Goal: Complete application form

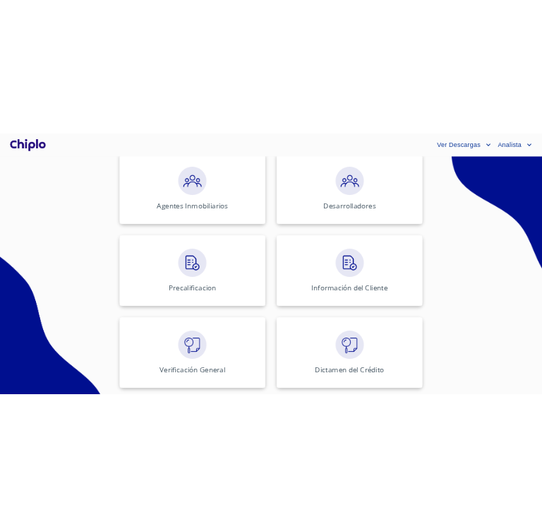
scroll to position [397, 0]
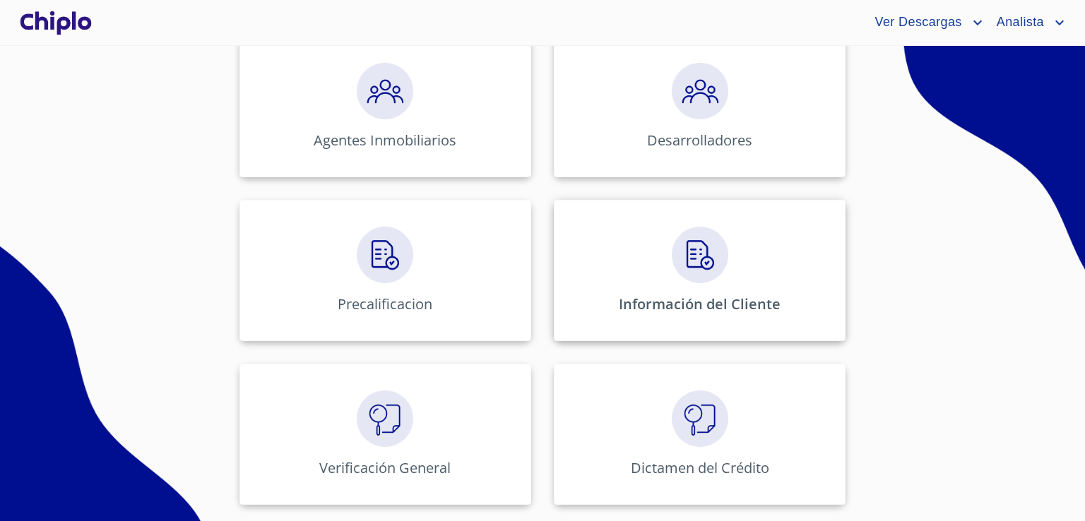
click at [725, 311] on p "Información del Cliente" at bounding box center [700, 303] width 162 height 19
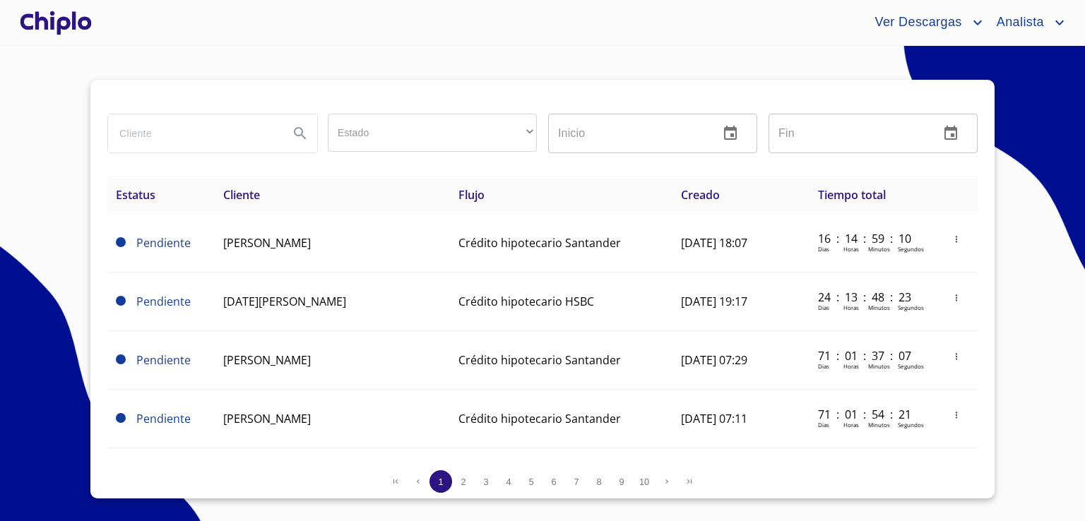
click at [212, 142] on input "search" at bounding box center [192, 133] width 169 height 38
paste input "RAFAEL REYES ROMÁN"
type input "RAFAEL REYES ROMÁN"
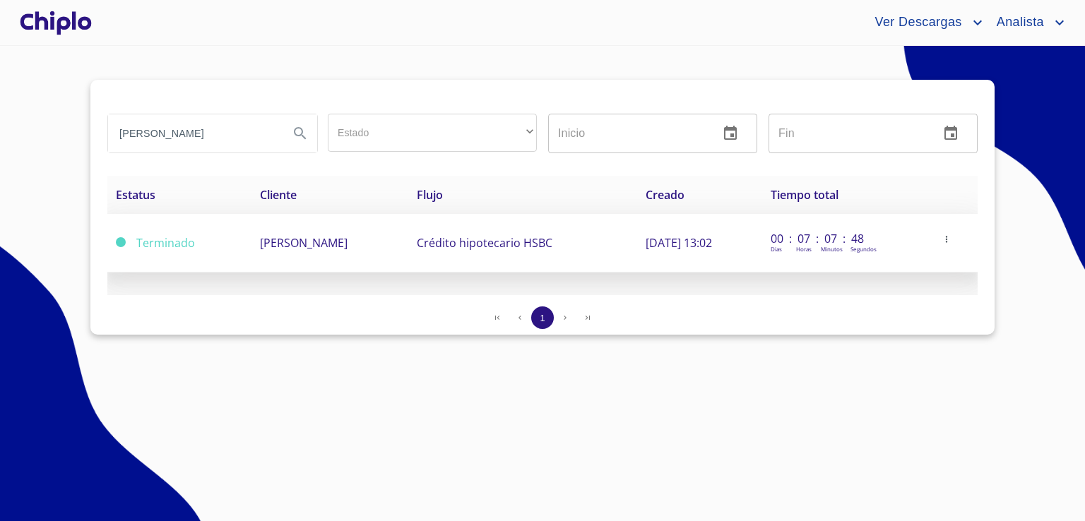
click at [263, 237] on span "[PERSON_NAME]" at bounding box center [304, 243] width 88 height 16
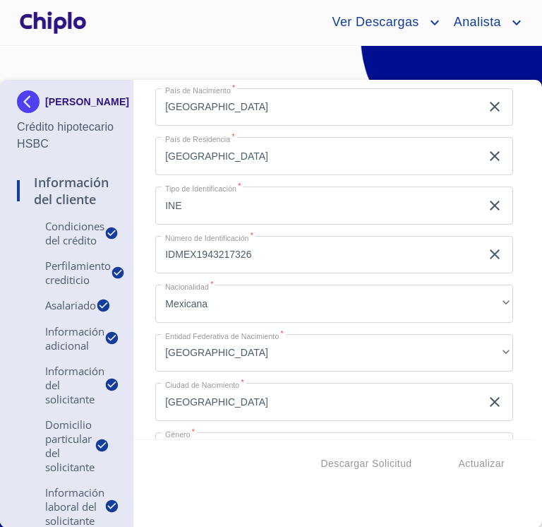
scroll to position [1742, 0]
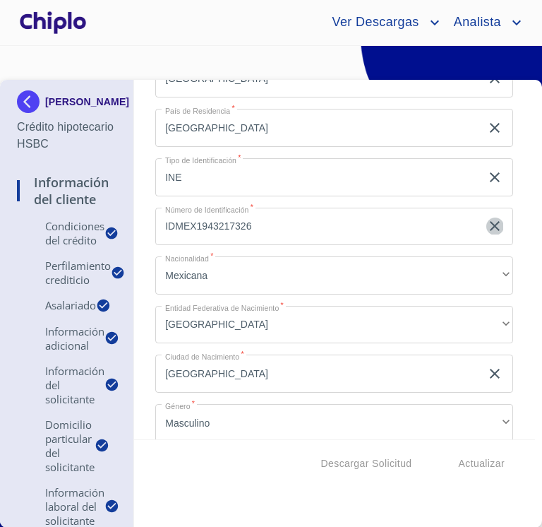
click at [487, 221] on icon "clear input" at bounding box center [495, 226] width 17 height 17
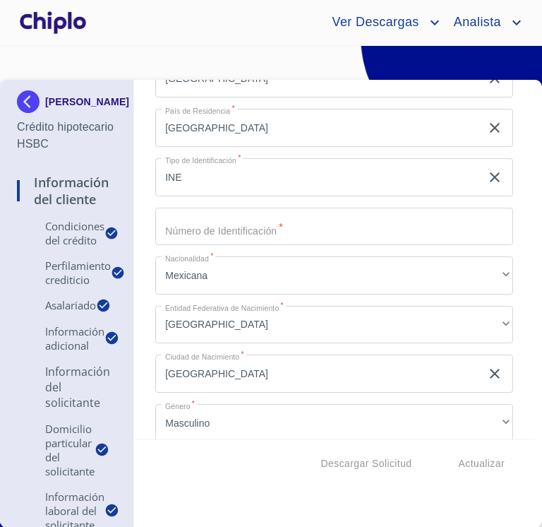
click at [455, 224] on input "Selecciona tu producto   *" at bounding box center [334, 227] width 358 height 38
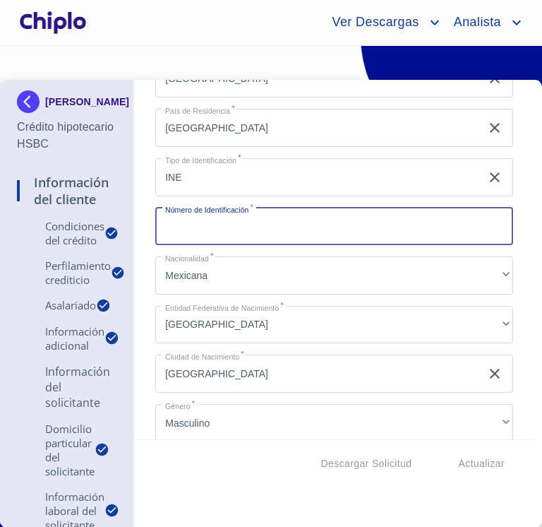
type input "1"
type input "0327064800258"
click at [510, 244] on div "Información del Cliente Condiciones del Crédito Selecciona tu producto   * Adqu…" at bounding box center [335, 259] width 402 height 359
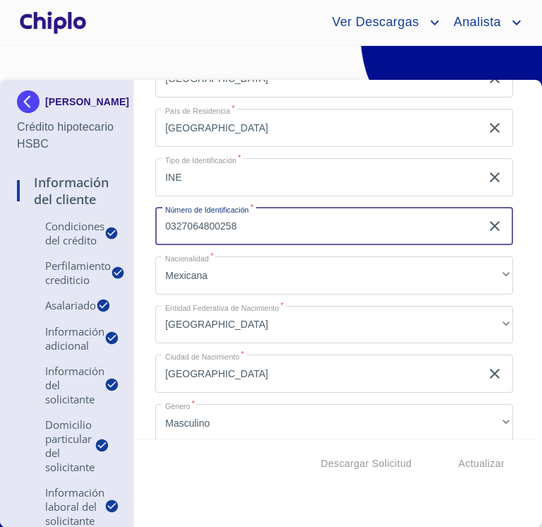
drag, startPoint x: 162, startPoint y: 224, endPoint x: 206, endPoint y: 235, distance: 45.9
click at [206, 235] on input "0327064800258" at bounding box center [318, 227] width 326 height 38
click at [504, 337] on div "Información del Cliente Condiciones del Crédito Selecciona tu producto   * Adqu…" at bounding box center [335, 259] width 402 height 359
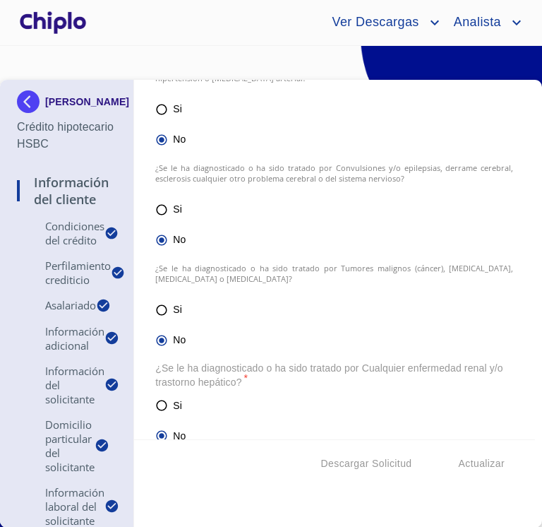
scroll to position [5761, 0]
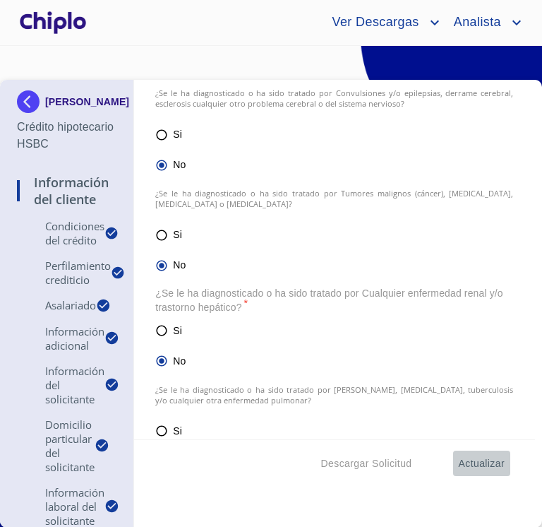
click at [470, 463] on span "Actualizar" at bounding box center [482, 464] width 46 height 18
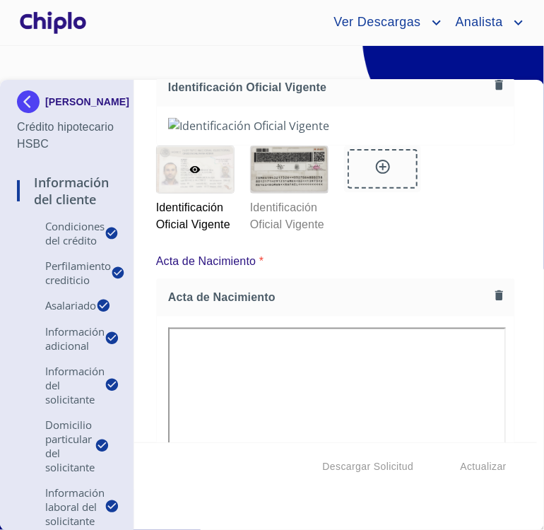
scroll to position [7192, 0]
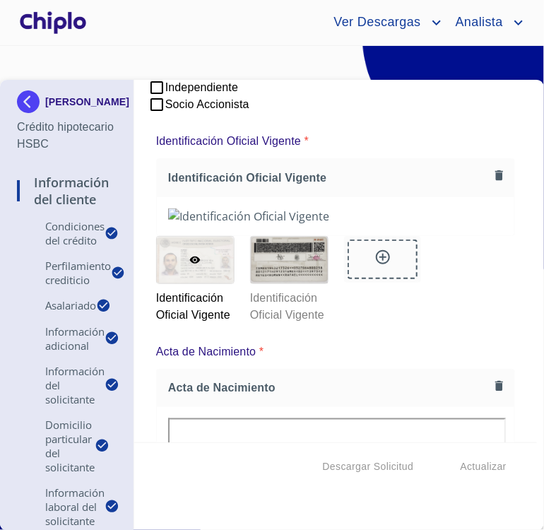
click at [520, 326] on div "Información del Cliente Condiciones del Crédito Selecciona tu producto   * Adqu…" at bounding box center [335, 261] width 403 height 362
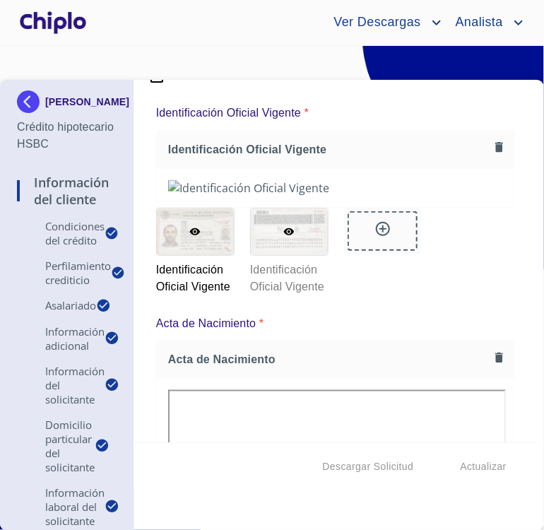
click at [285, 255] on div at bounding box center [289, 231] width 77 height 47
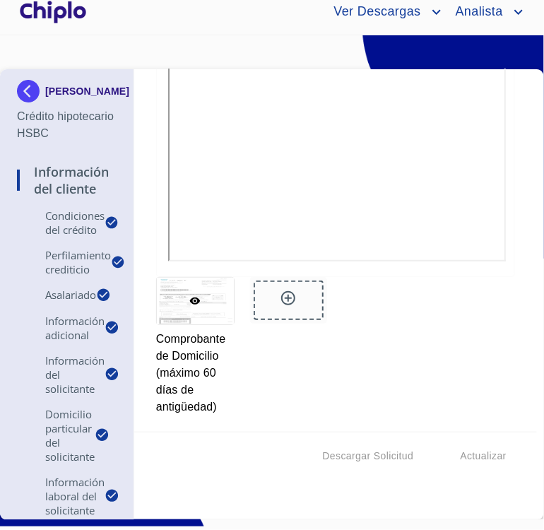
scroll to position [8322, 0]
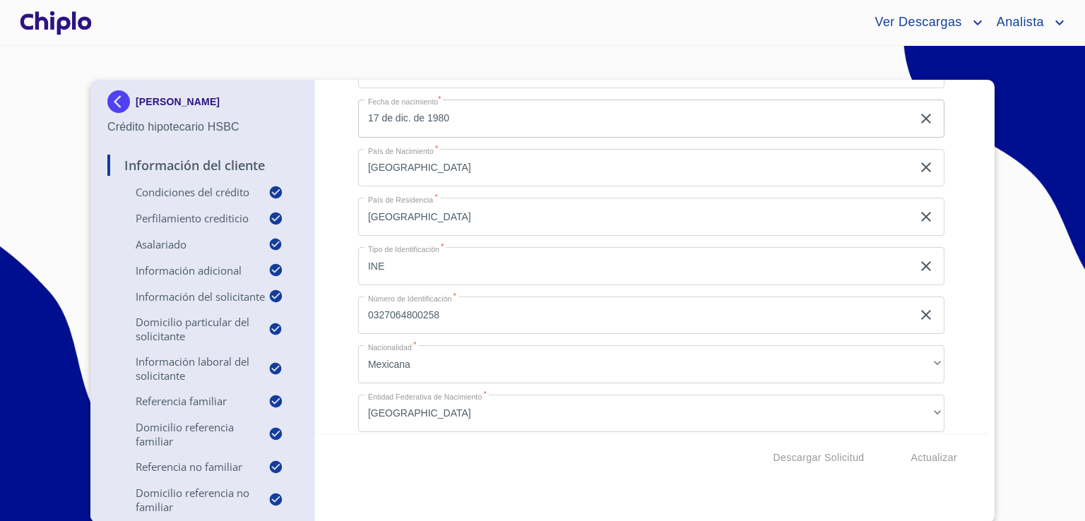
scroll to position [1671, 0]
